Goal: Information Seeking & Learning: Learn about a topic

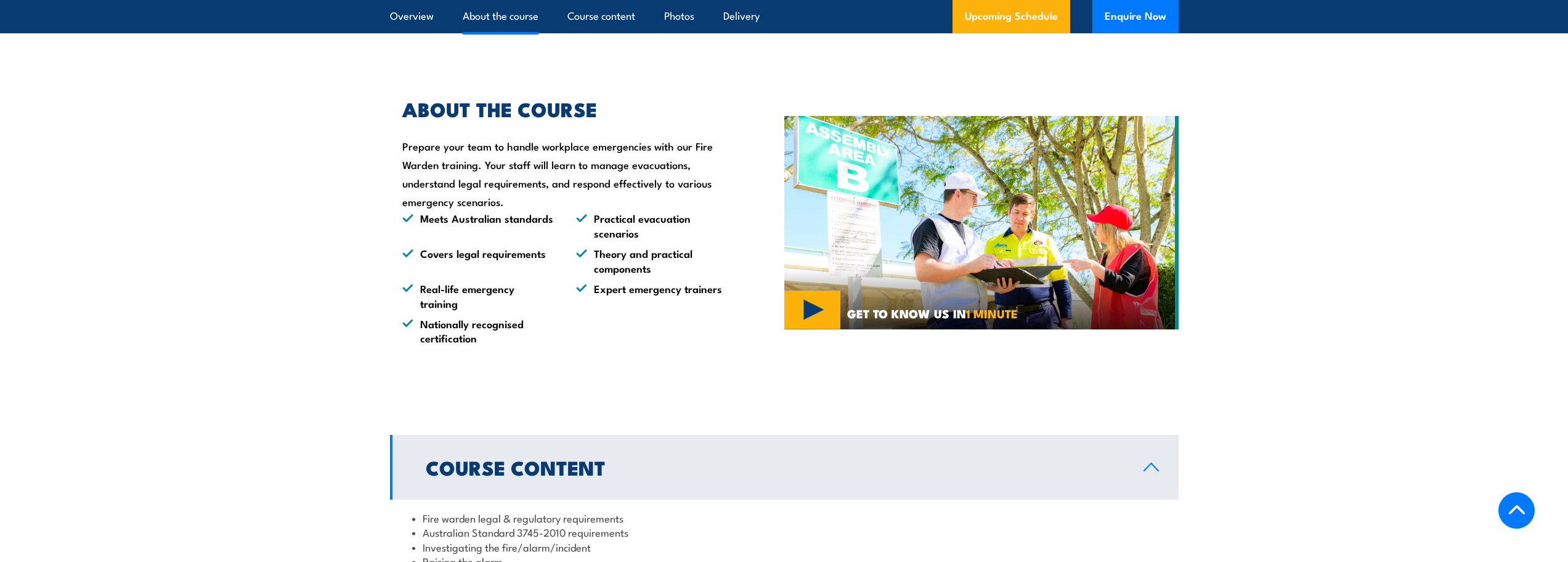
scroll to position [1234, 0]
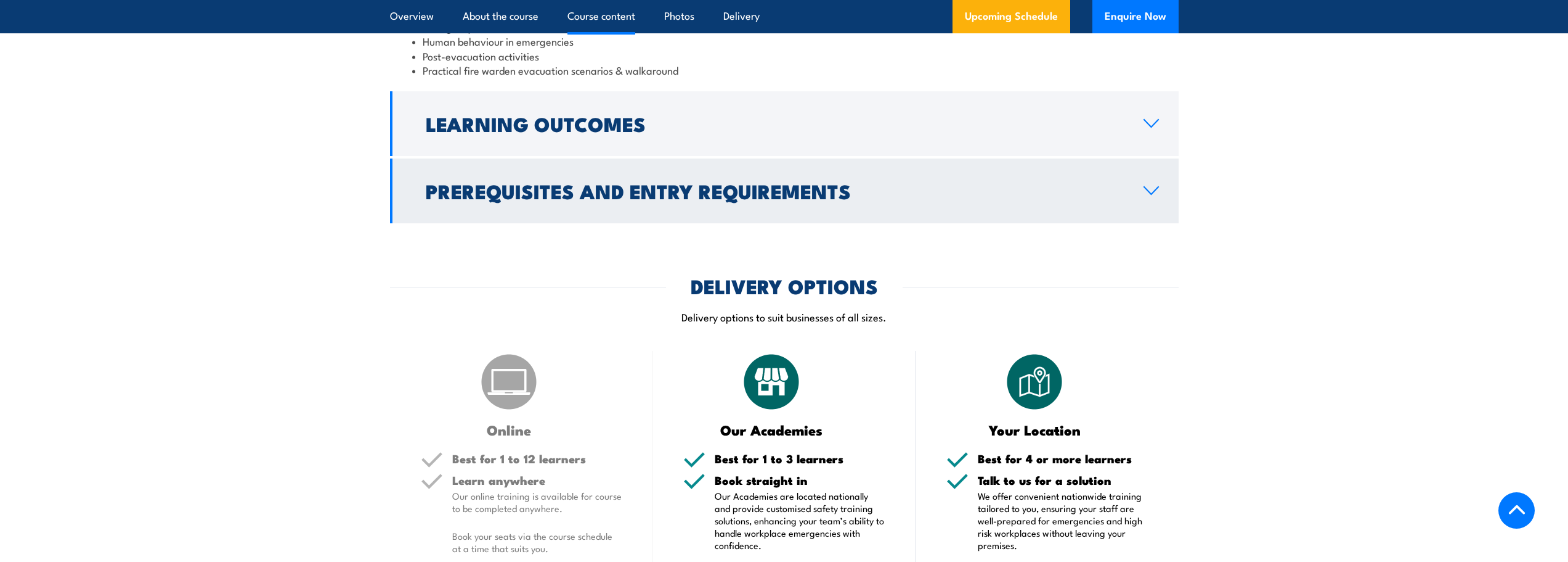
click at [773, 185] on h2 "Prerequisites and Entry Requirements" at bounding box center [775, 190] width 698 height 17
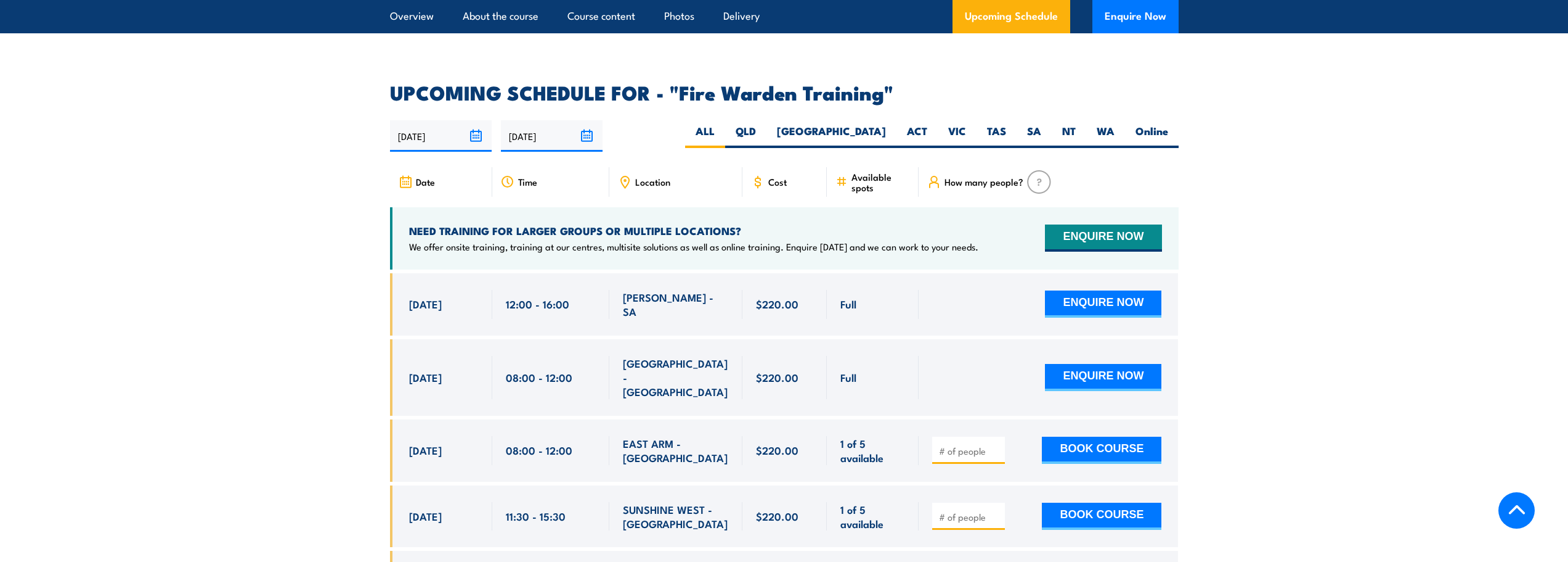
scroll to position [1995, 0]
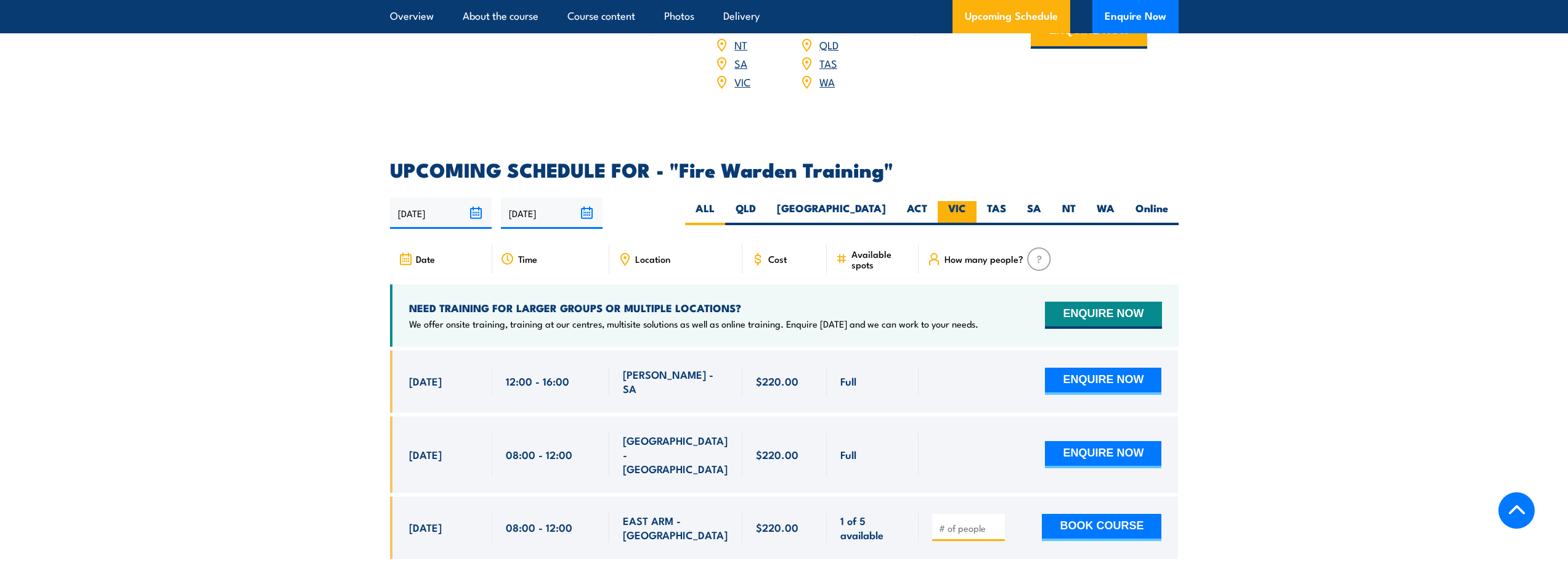
click at [944, 201] on label "VIC" at bounding box center [957, 213] width 39 height 24
click at [967, 201] on input "VIC" at bounding box center [970, 205] width 8 height 8
radio input "true"
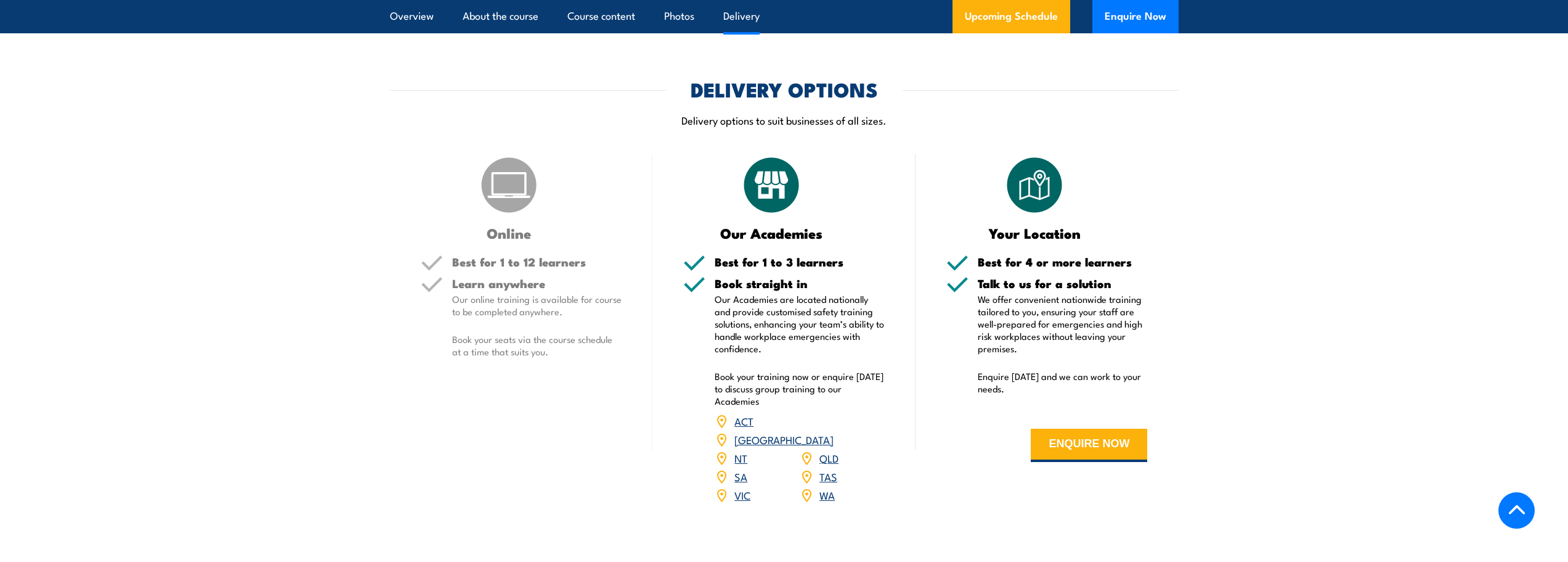
scroll to position [1307, 0]
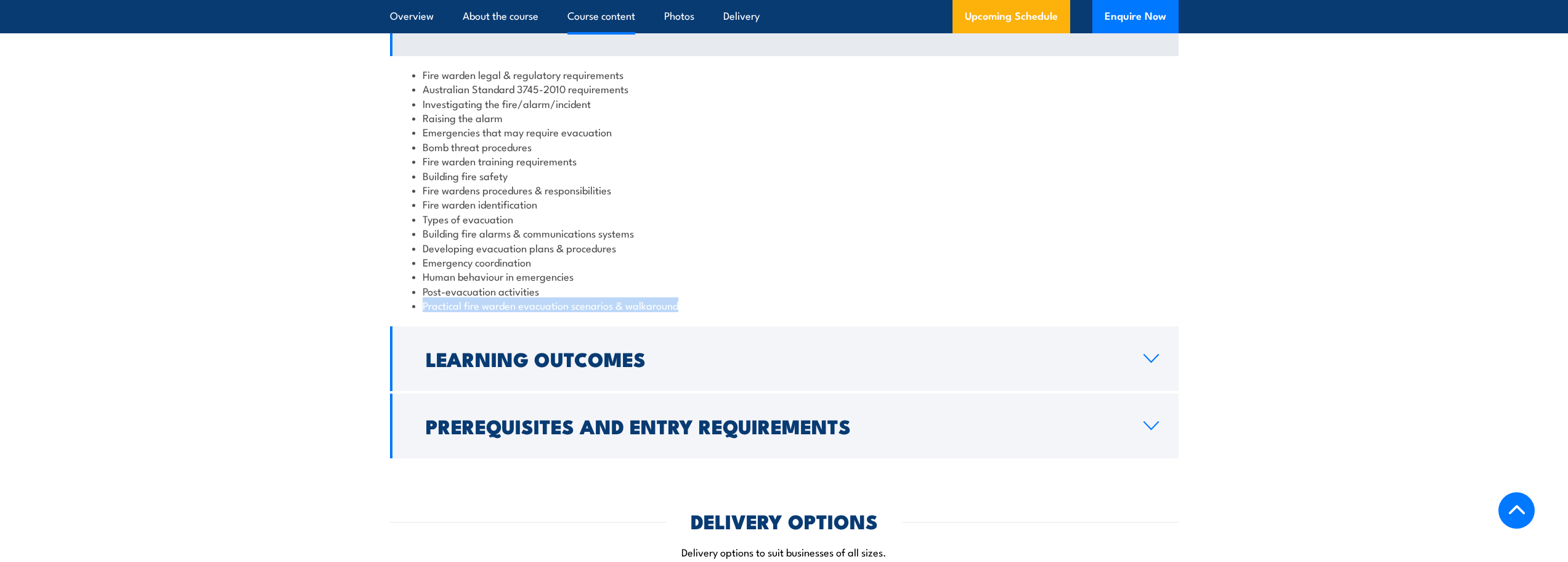
drag, startPoint x: 692, startPoint y: 304, endPoint x: 790, endPoint y: 291, distance: 98.9
click at [790, 291] on ul "Fire warden legal & regulatory requirements Australian Standard 3745-2010 requi…" at bounding box center [784, 189] width 744 height 245
click at [790, 291] on li "Post-evacuation activities" at bounding box center [784, 291] width 744 height 14
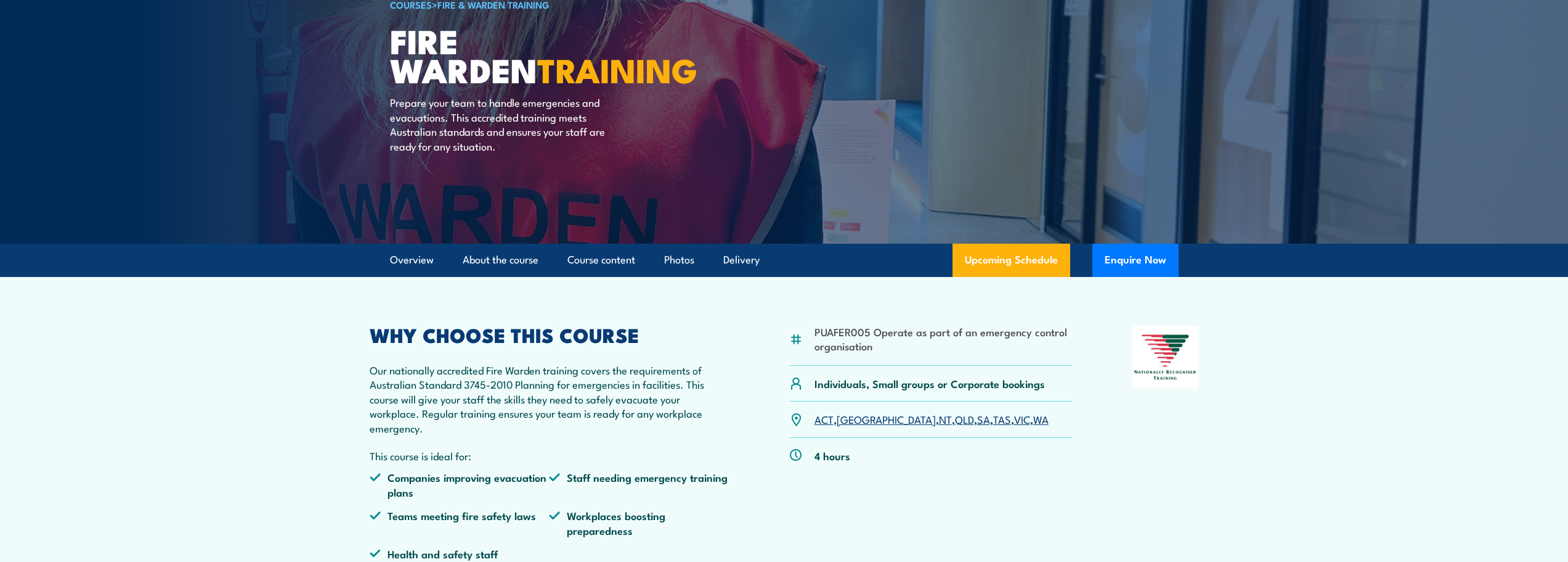
scroll to position [123, 0]
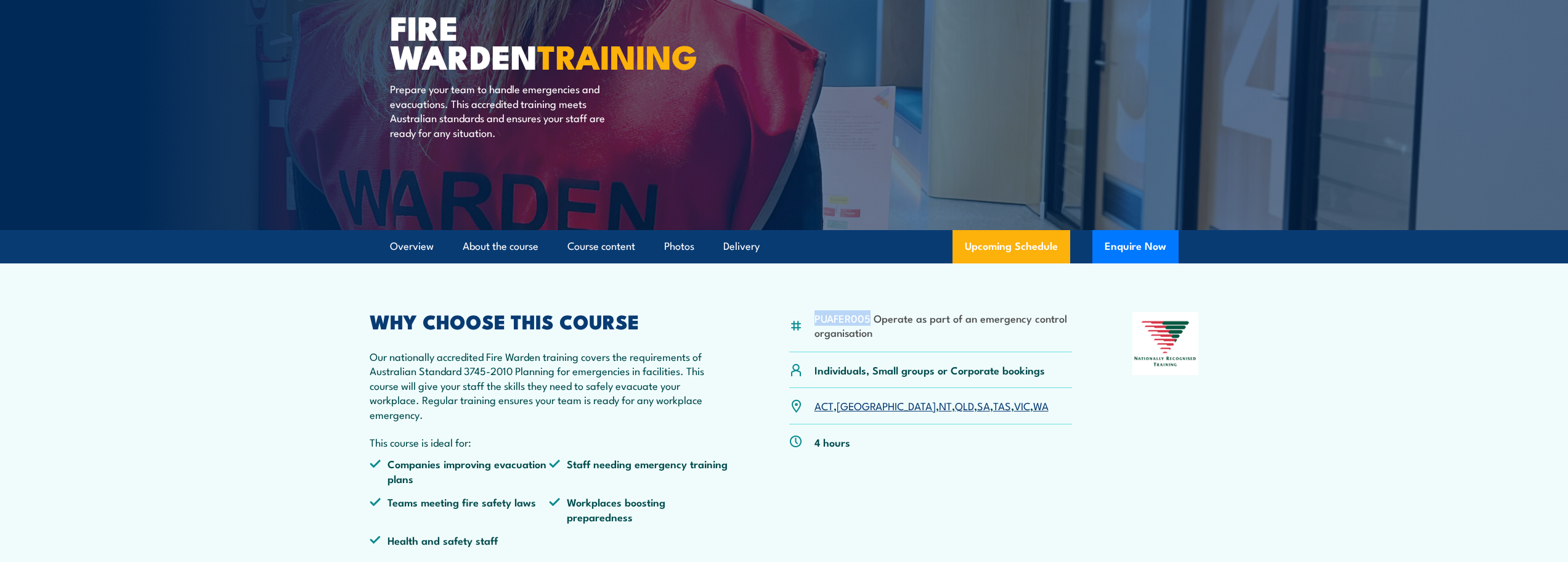
drag, startPoint x: 868, startPoint y: 319, endPoint x: 817, endPoint y: 320, distance: 51.0
click at [817, 320] on li "PUAFER005 Operate as part of an emergency control organisation" at bounding box center [944, 325] width 259 height 29
copy li "PUAFER005"
